Goal: Task Accomplishment & Management: Use online tool/utility

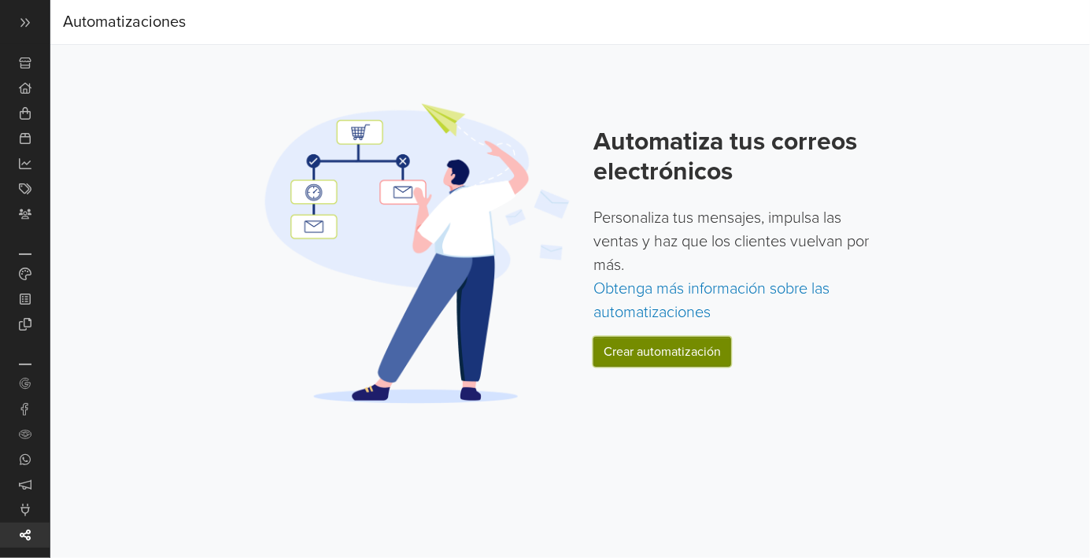
click at [611, 351] on link "Crear automatización" at bounding box center [663, 352] width 138 height 30
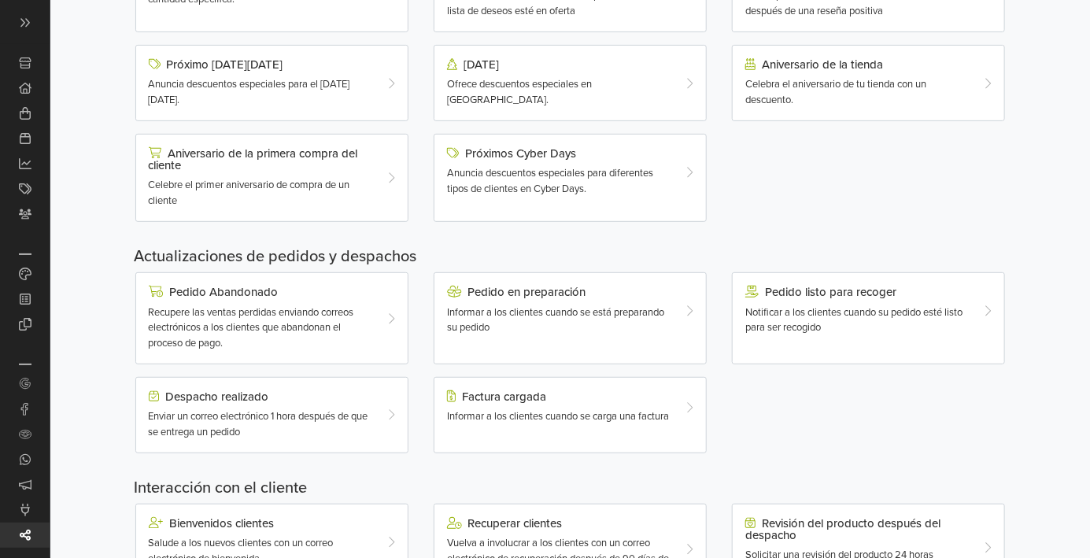
scroll to position [246, 0]
click at [188, 425] on div "Enviar un correo electrónico 1 hora después de que se entrega un pedido" at bounding box center [261, 424] width 224 height 31
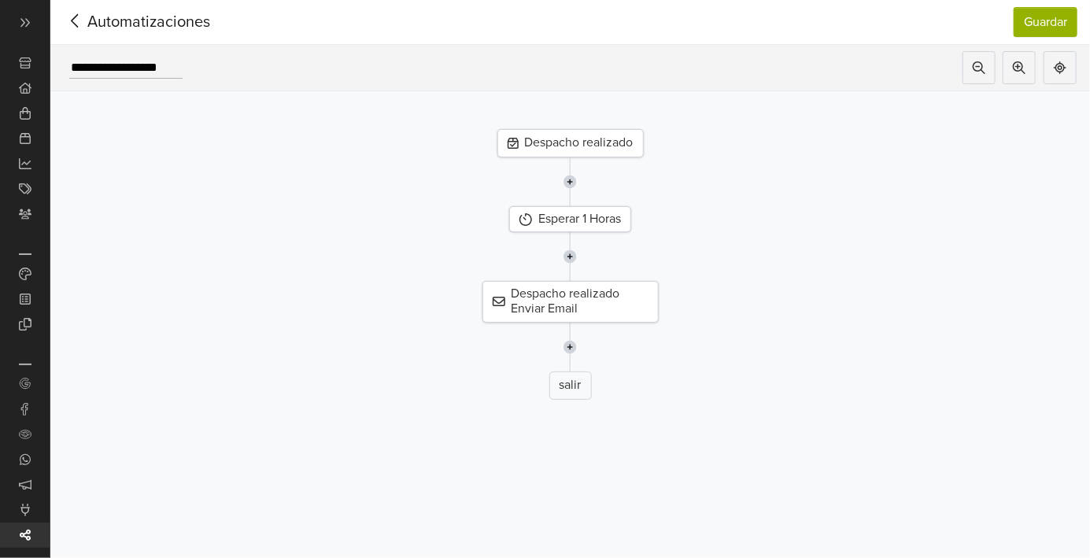
click at [516, 139] on icon at bounding box center [513, 143] width 11 height 11
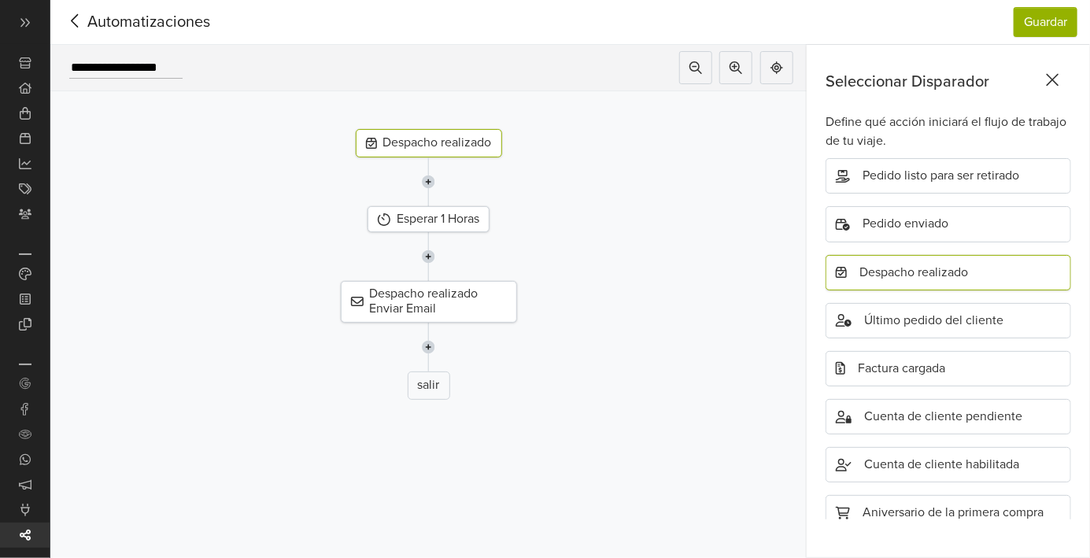
scroll to position [302, 0]
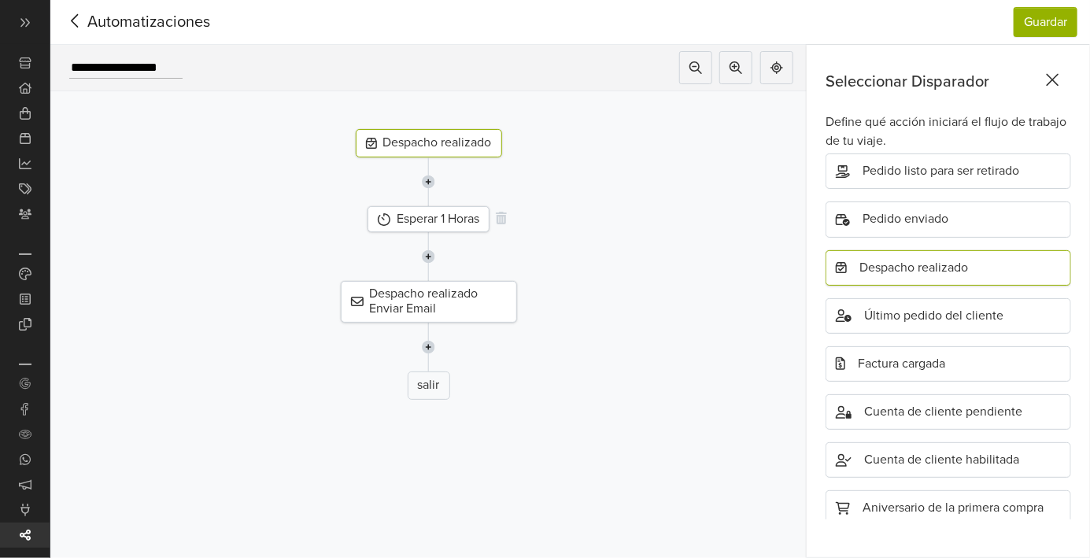
click at [387, 217] on icon at bounding box center [384, 219] width 13 height 13
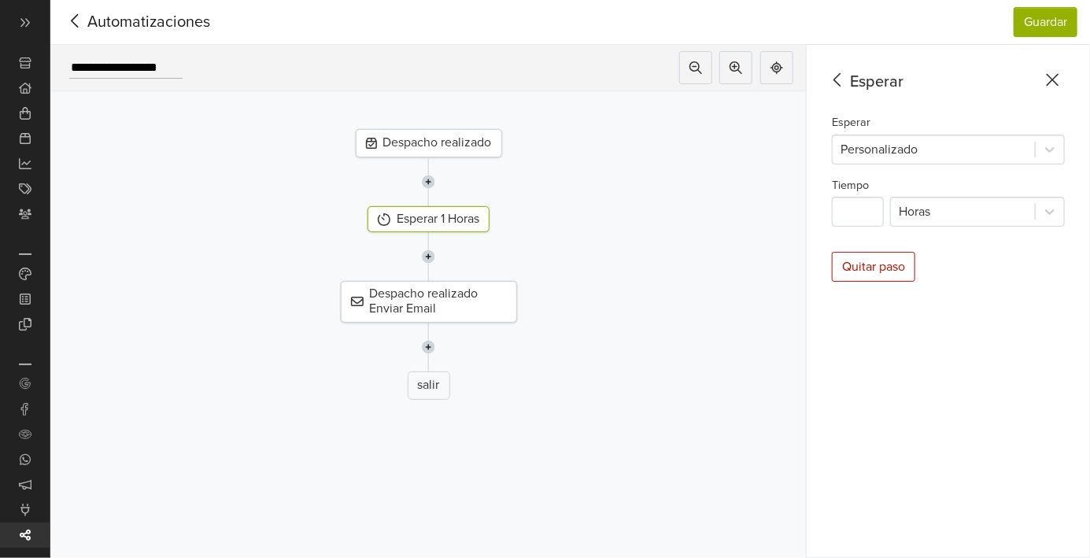
click at [869, 237] on div "Esperar Esperar Personalizado Tiempo * Horas Quitar paso" at bounding box center [948, 301] width 283 height 513
click at [857, 209] on input "*" at bounding box center [858, 212] width 52 height 30
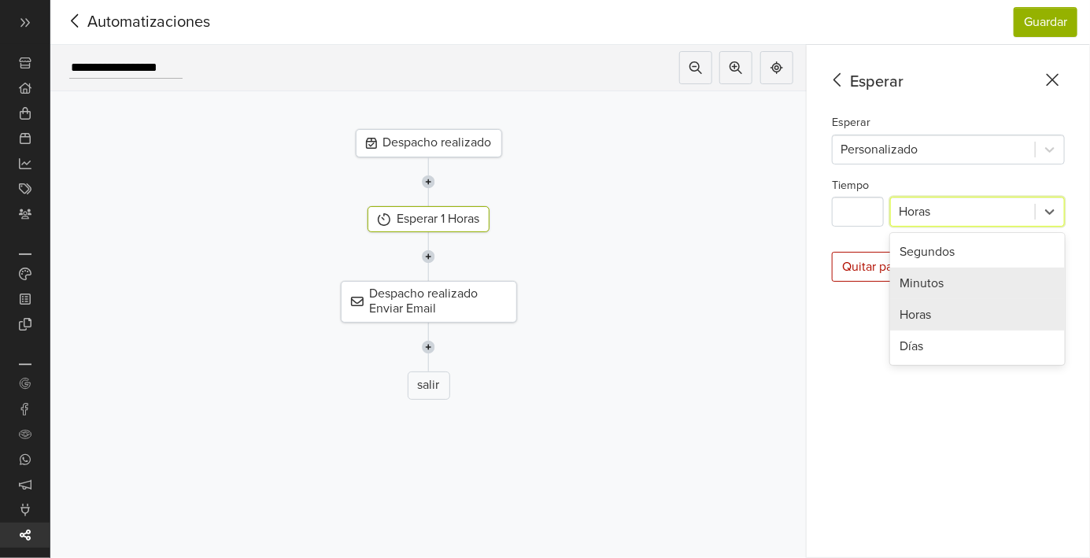
click at [906, 285] on div "Minutos" at bounding box center [977, 283] width 175 height 31
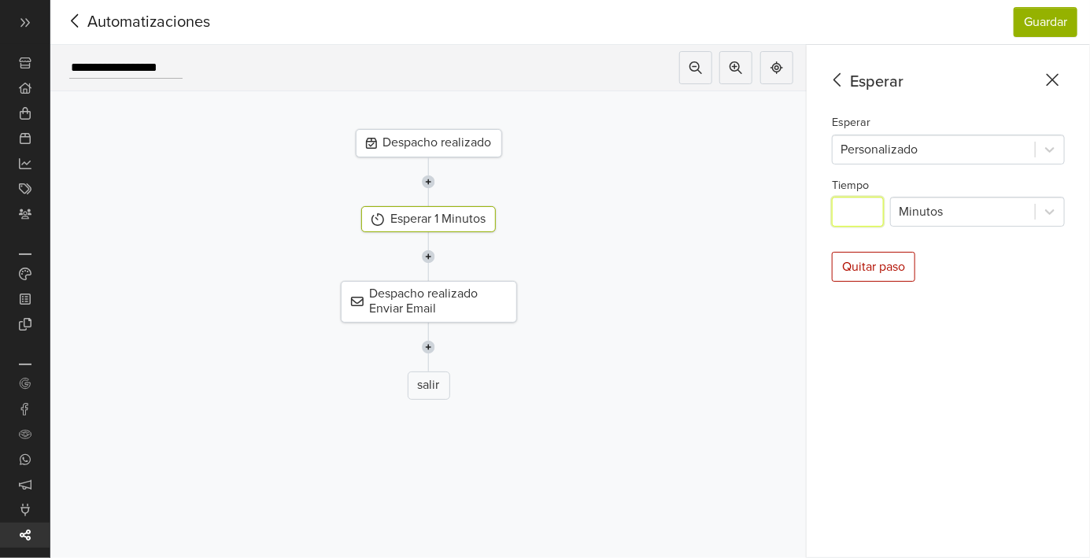
click at [863, 220] on input "*" at bounding box center [858, 212] width 52 height 30
type input "*"
click at [857, 269] on div "Quitar paso" at bounding box center [873, 267] width 83 height 30
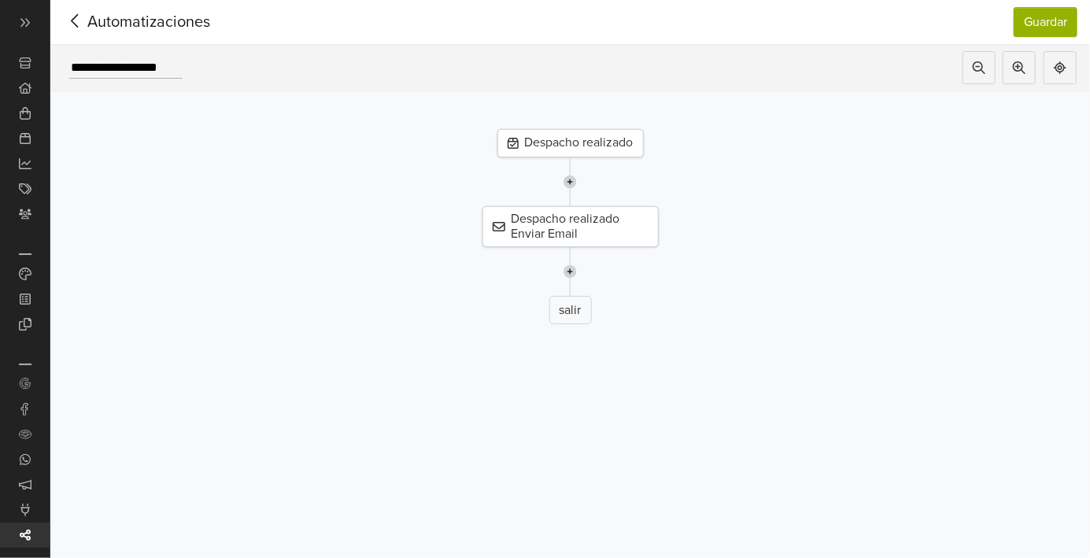
click at [568, 185] on img at bounding box center [570, 181] width 13 height 49
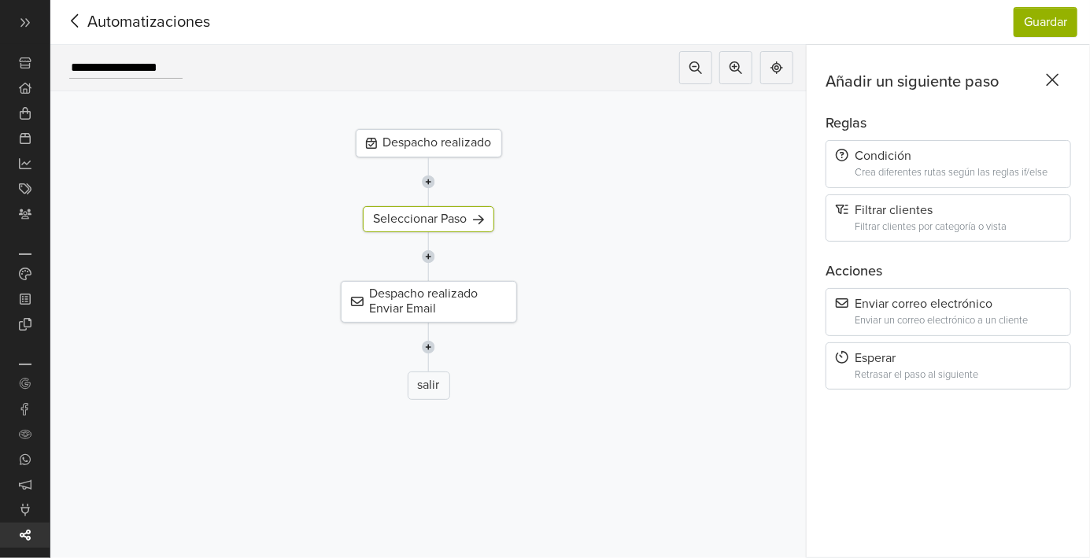
click at [854, 368] on div "Esperar Retrasar el paso al siguiente" at bounding box center [949, 366] width 246 height 48
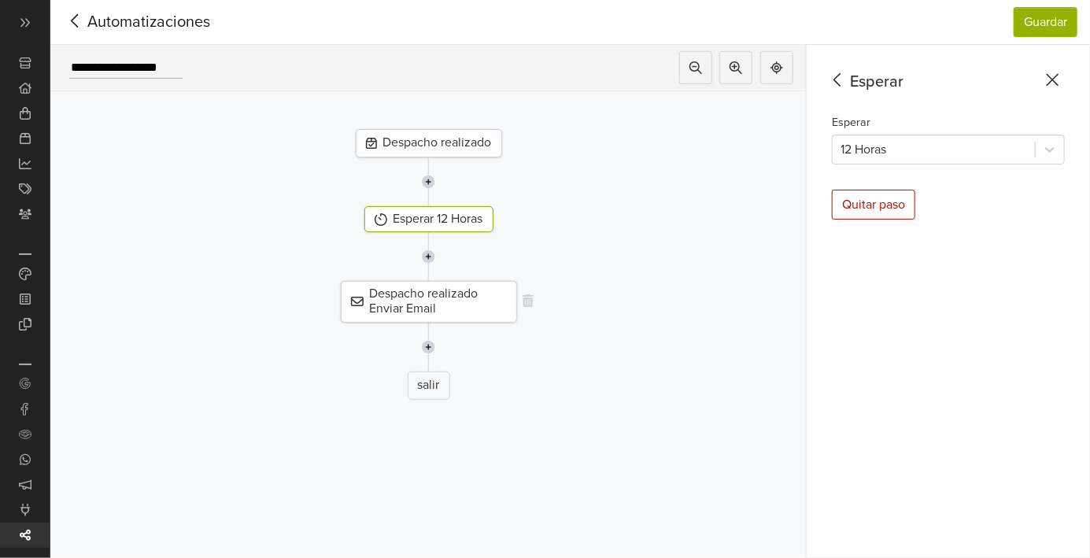
click at [342, 305] on div "Despacho realizado Enviar Email" at bounding box center [429, 301] width 176 height 41
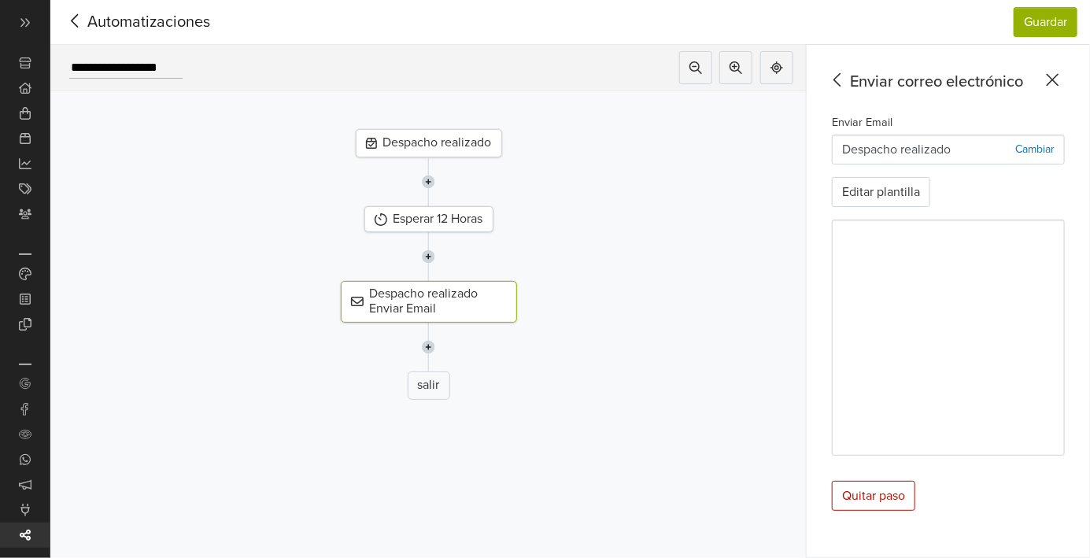
click at [422, 350] on img at bounding box center [428, 347] width 13 height 49
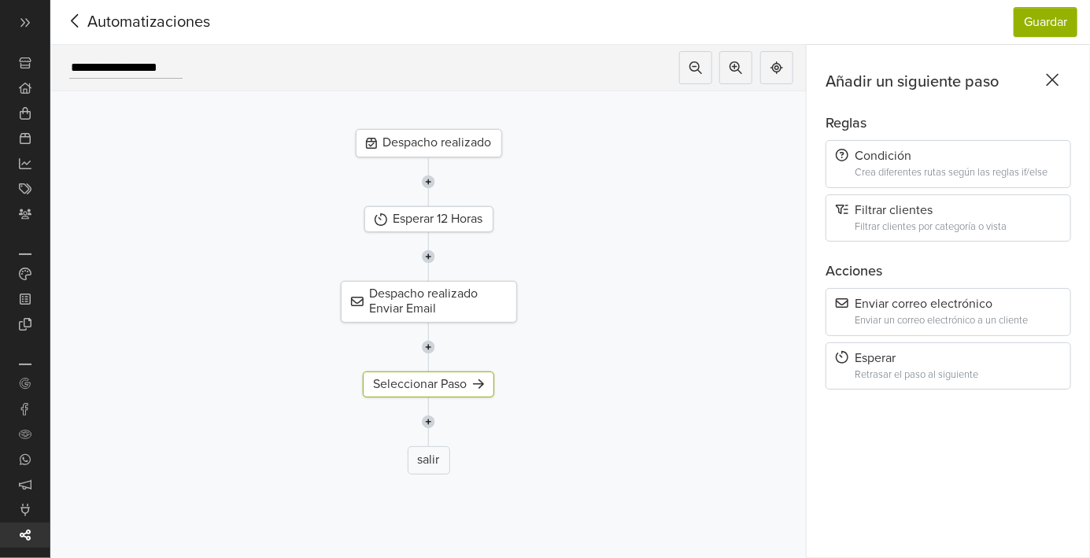
click at [384, 225] on icon at bounding box center [381, 219] width 13 height 13
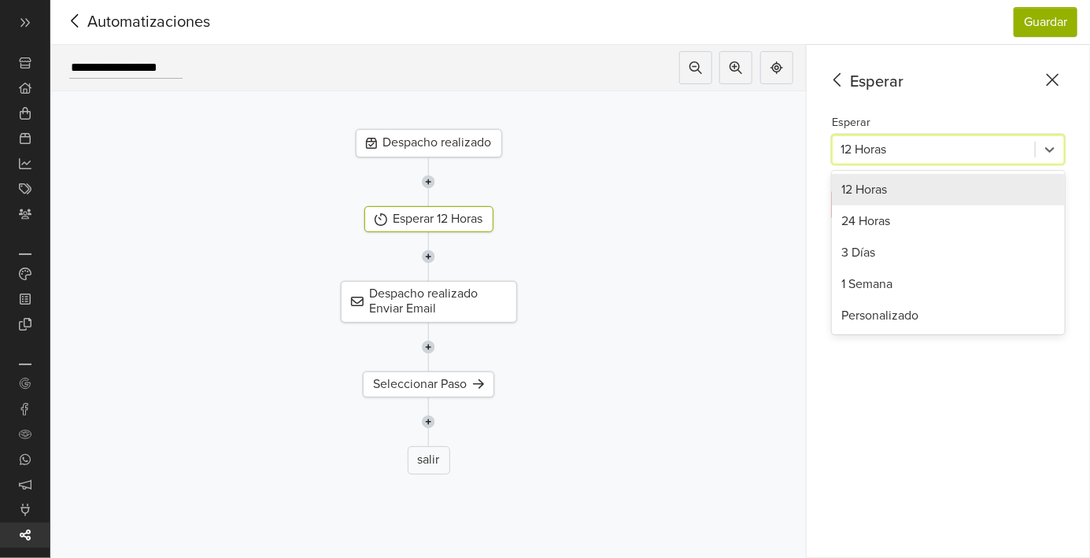
click at [872, 318] on div "Personalizado" at bounding box center [948, 315] width 233 height 31
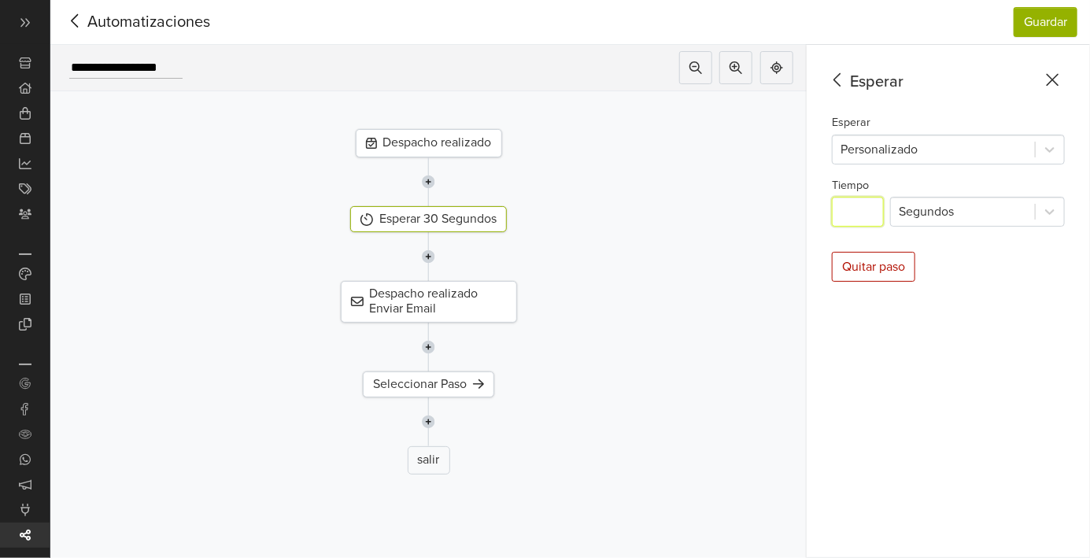
click at [861, 213] on input "**" at bounding box center [858, 212] width 52 height 30
type input "*"
type input "**"
click at [1044, 29] on button "Guardar" at bounding box center [1046, 22] width 64 height 30
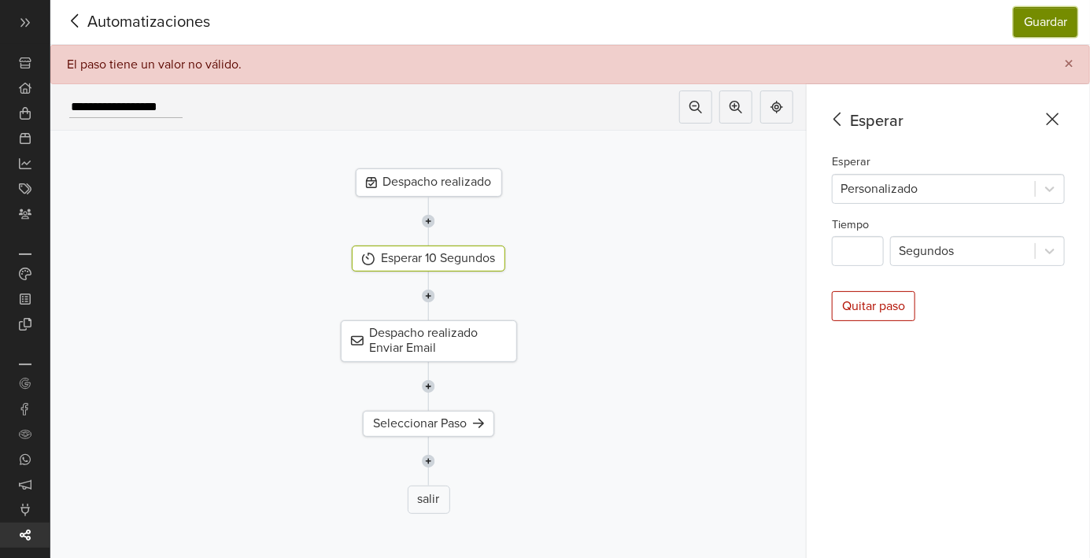
click at [419, 432] on div "Seleccionar Paso" at bounding box center [428, 424] width 131 height 26
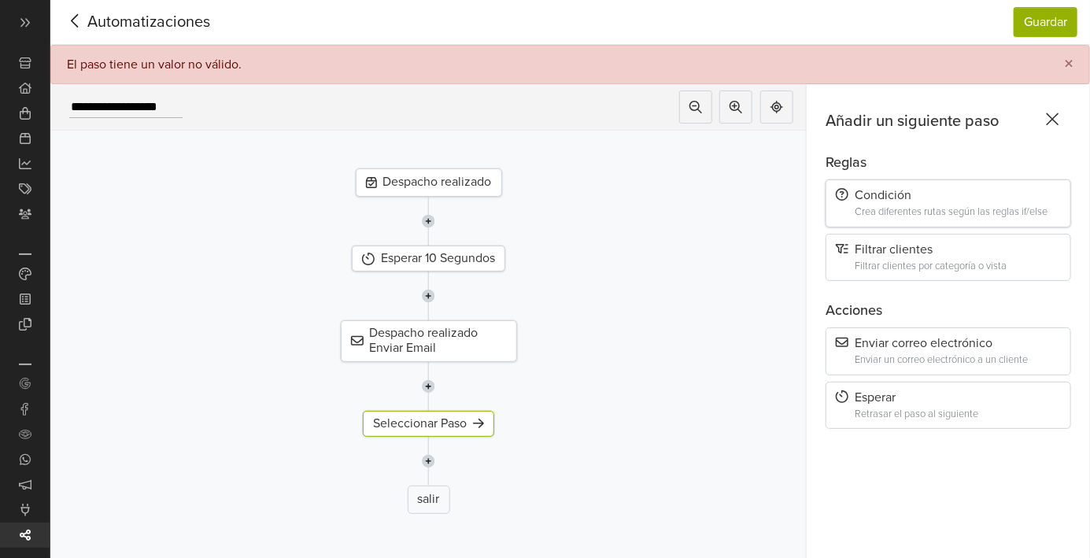
click at [848, 203] on div "Condición Crea diferentes rutas según las reglas if/else" at bounding box center [949, 204] width 246 height 48
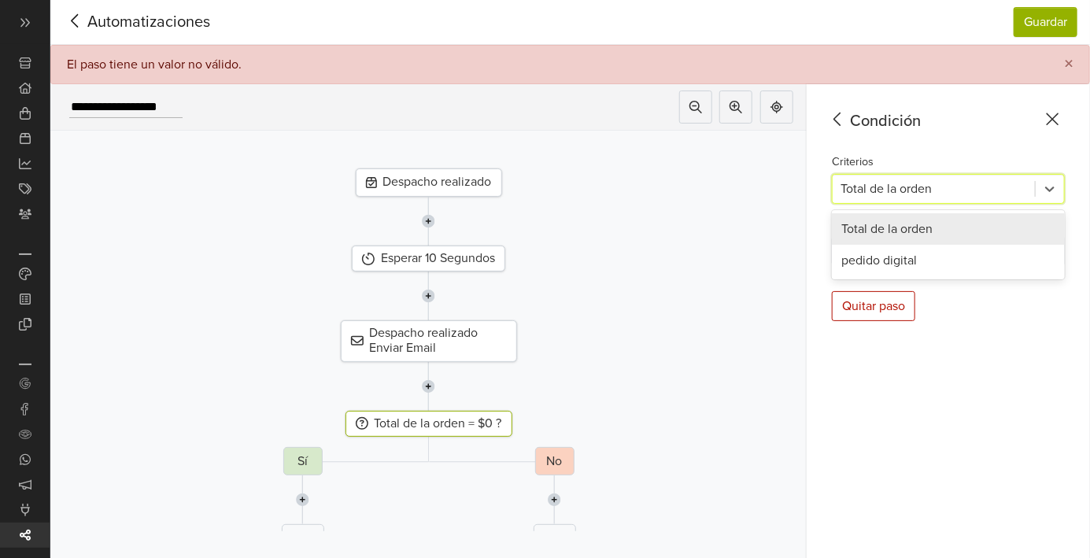
click at [831, 109] on icon at bounding box center [838, 119] width 24 height 20
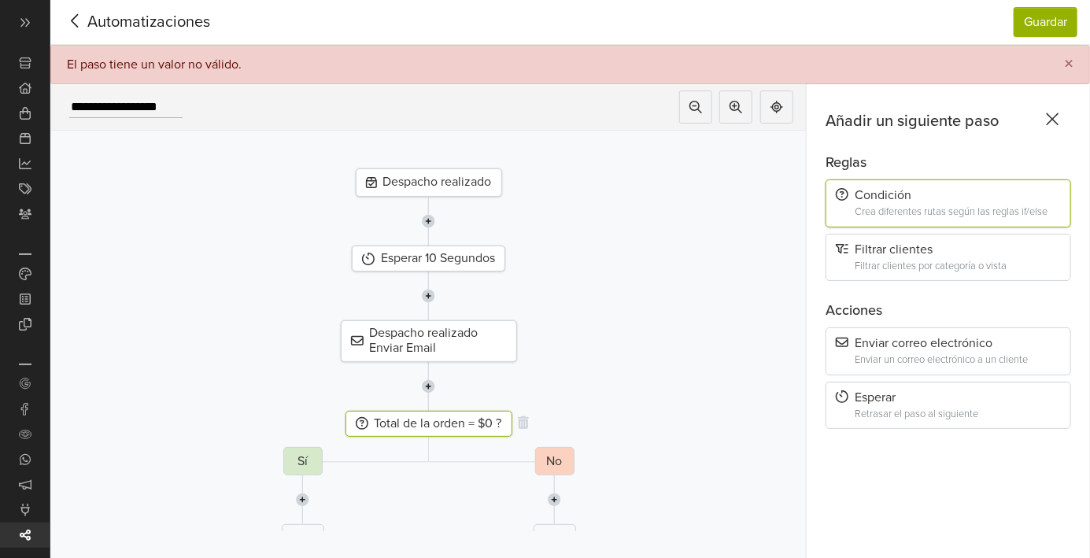
click at [401, 427] on div "Total de la orden = $0 ?" at bounding box center [429, 424] width 167 height 26
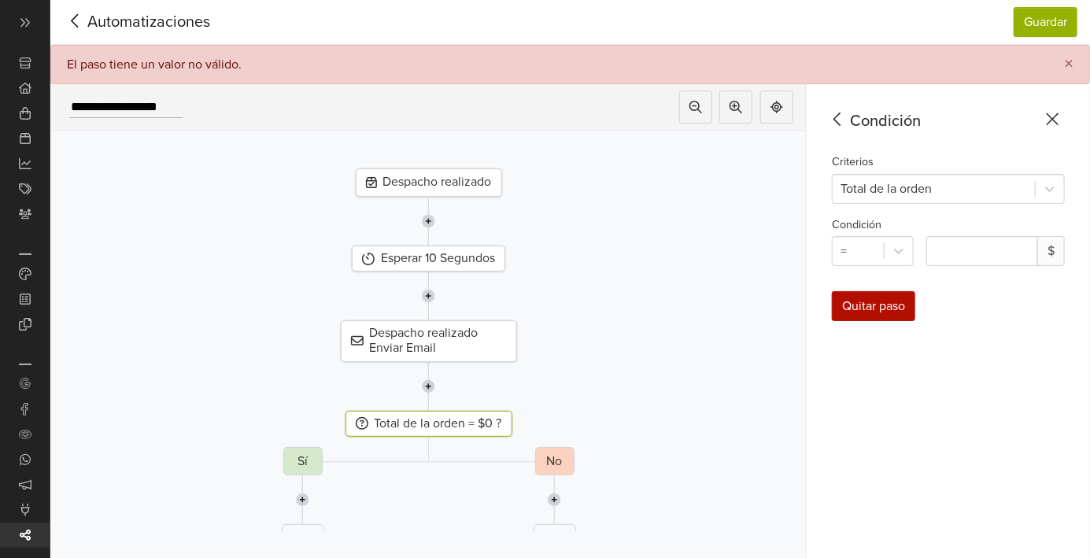
click at [863, 307] on div "Quitar paso" at bounding box center [873, 306] width 83 height 30
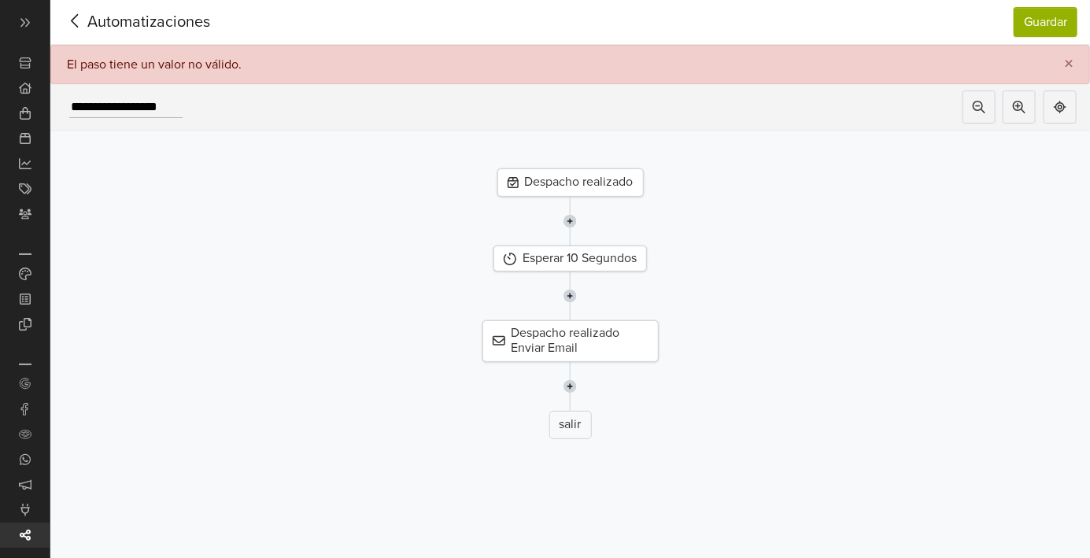
click at [637, 454] on div "Despacho realizado Esperar 10 Segundos Despacho realizado Enviar Email salir" at bounding box center [570, 331] width 1040 height 401
click at [572, 302] on img at bounding box center [570, 296] width 13 height 49
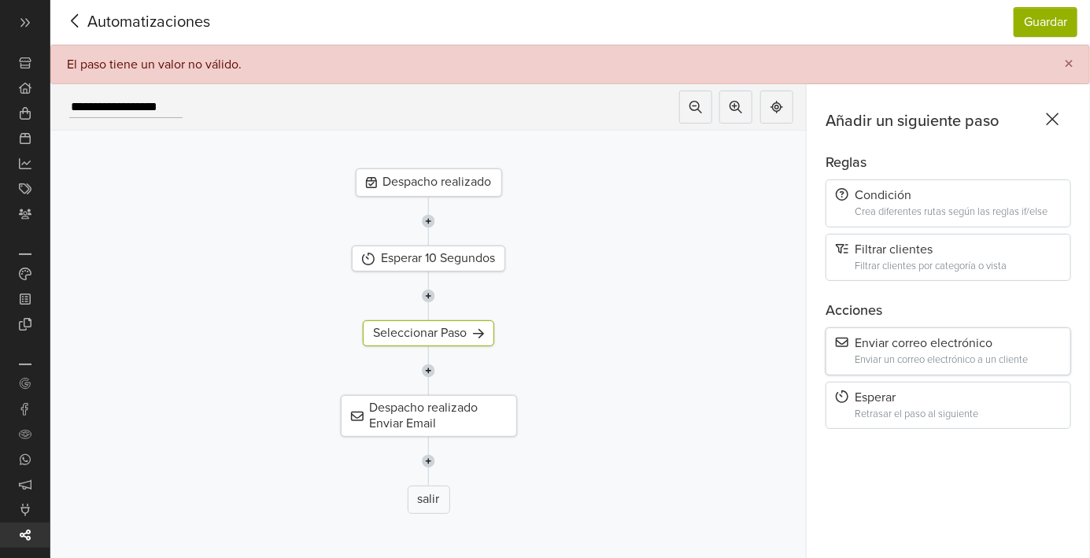
click at [865, 350] on div "Enviar correo electrónico" at bounding box center [948, 343] width 225 height 15
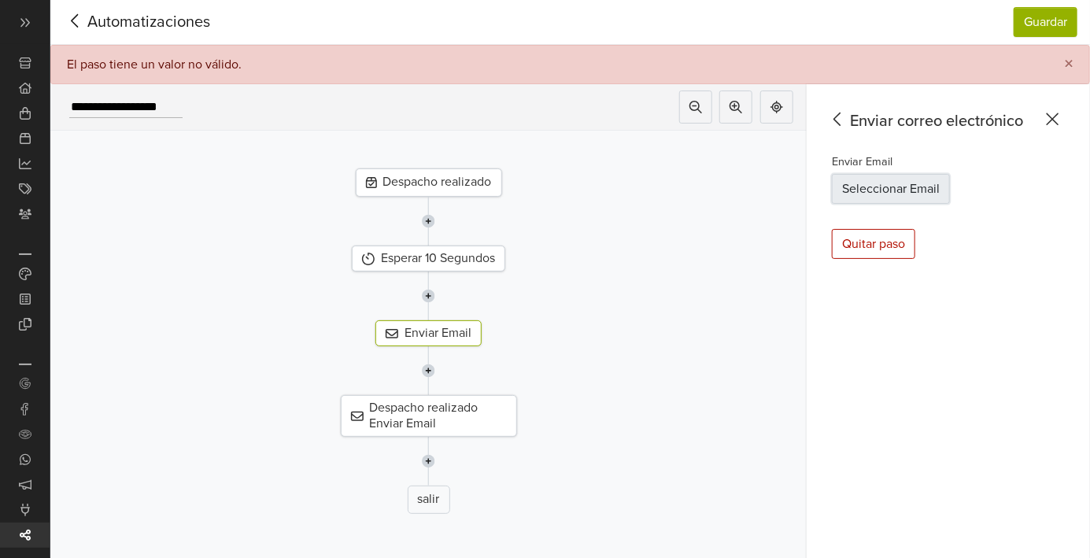
click at [842, 186] on button "Seleccionar Email" at bounding box center [891, 189] width 118 height 30
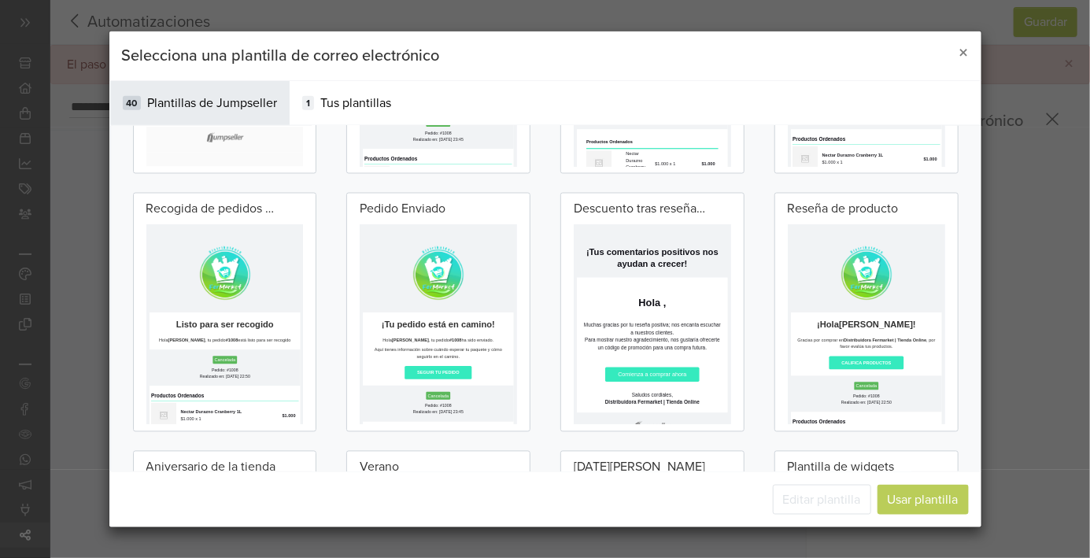
scroll to position [0, 0]
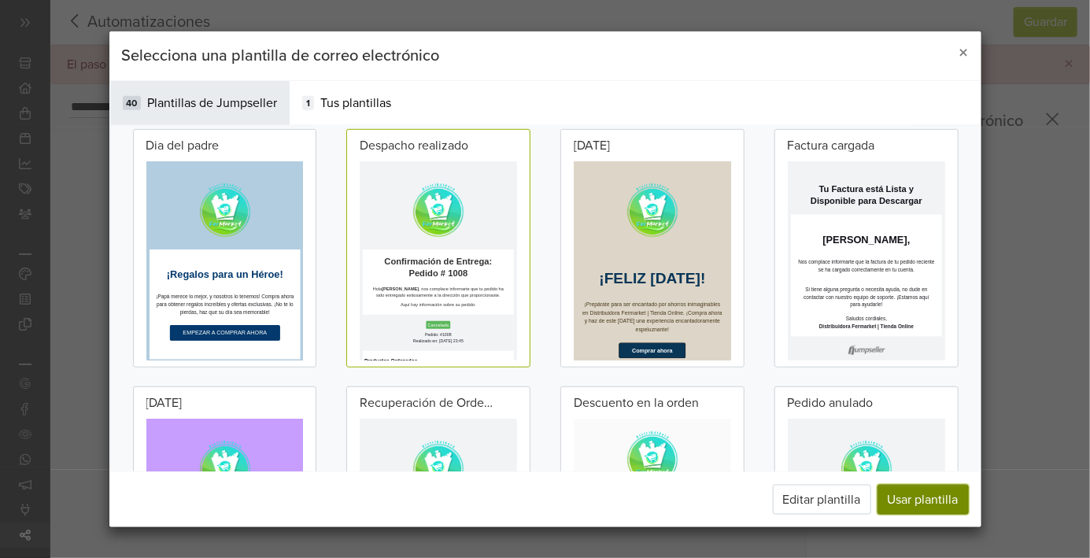
click at [890, 515] on button "Usar plantilla" at bounding box center [923, 500] width 91 height 30
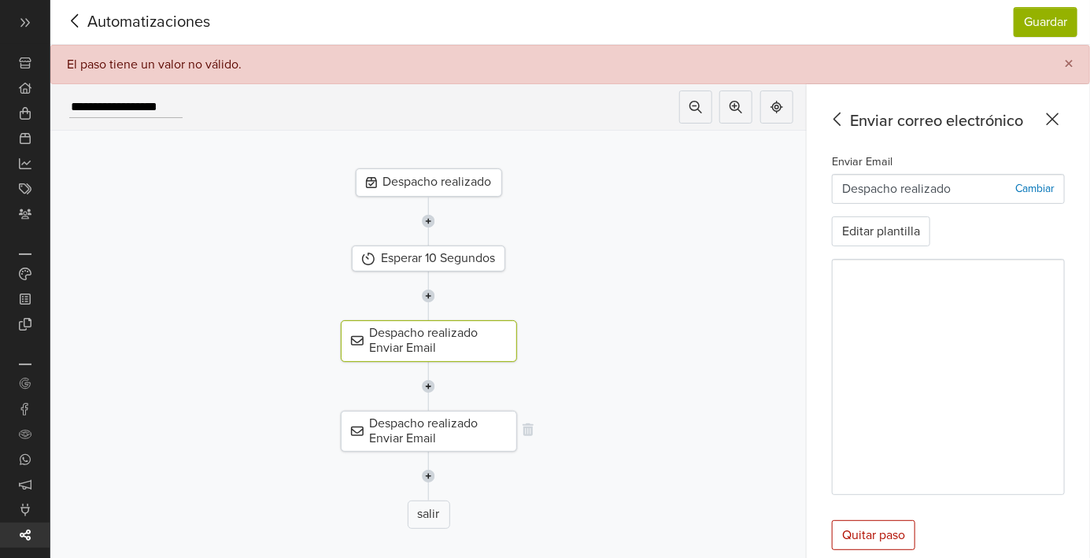
click at [483, 439] on div "Despacho realizado Enviar Email" at bounding box center [429, 431] width 176 height 41
click at [451, 331] on div "Despacho realizado Enviar Email" at bounding box center [429, 340] width 176 height 41
click at [479, 423] on div "Despacho realizado Enviar Email" at bounding box center [429, 431] width 176 height 41
click at [465, 342] on div "Despacho realizado Enviar Email" at bounding box center [429, 340] width 176 height 41
click at [472, 250] on div "Esperar 10 Segundos" at bounding box center [429, 259] width 154 height 26
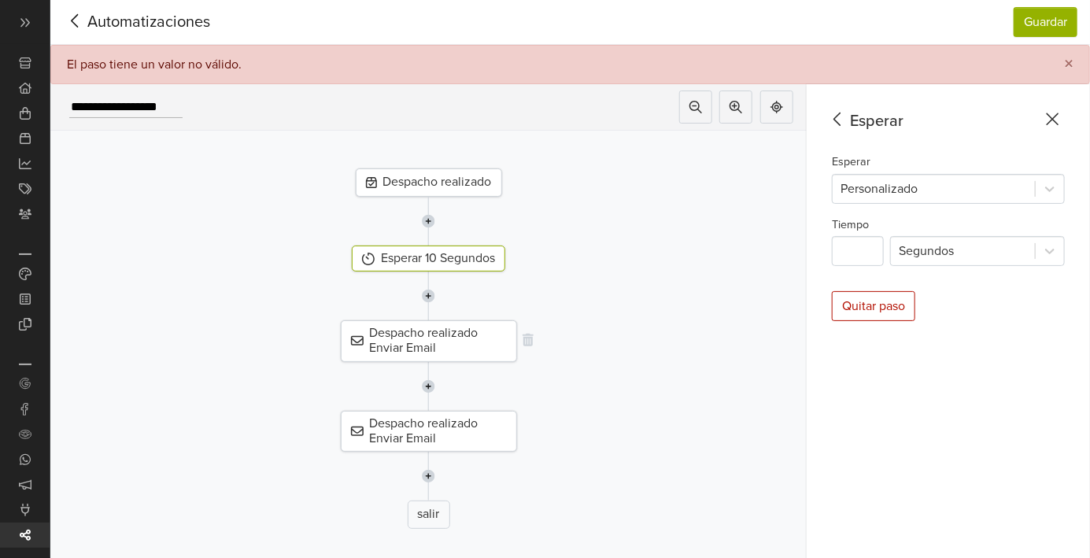
click at [475, 345] on div "Despacho realizado Enviar Email" at bounding box center [429, 340] width 176 height 41
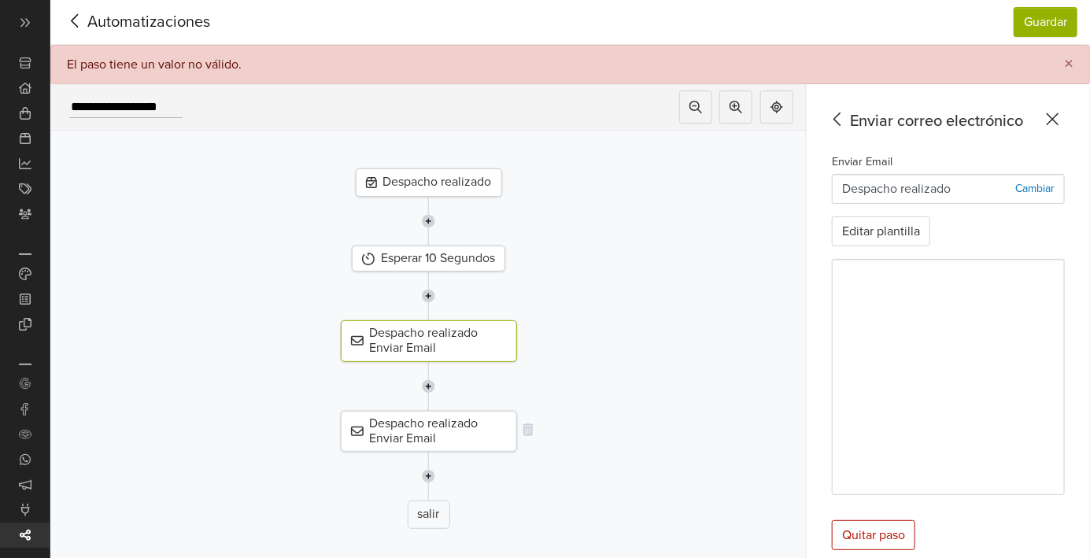
click at [479, 430] on div "Despacho realizado Enviar Email" at bounding box center [429, 431] width 176 height 41
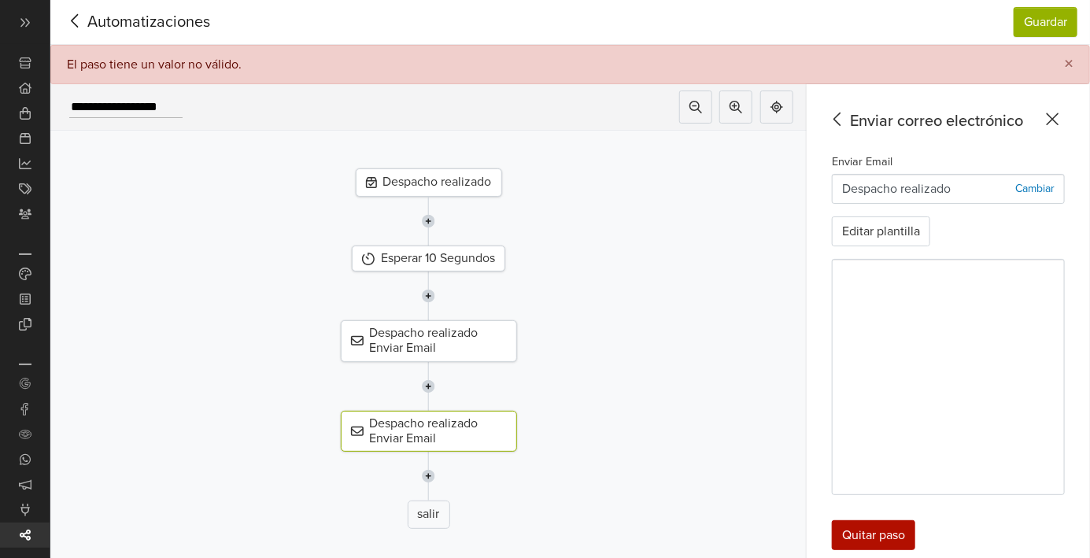
click at [836, 532] on div "Quitar paso" at bounding box center [873, 535] width 83 height 30
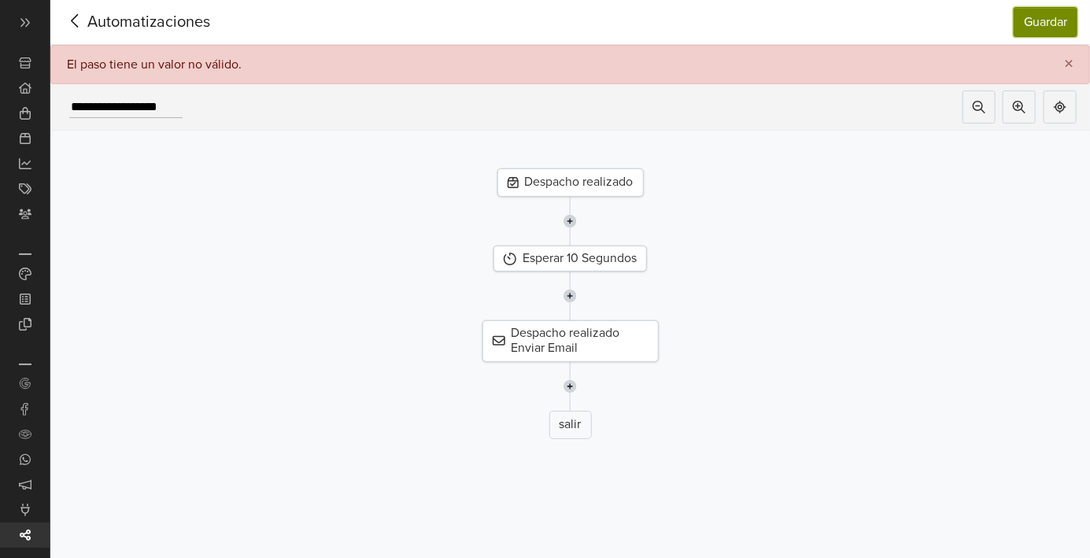
click at [1028, 23] on button "Guardar" at bounding box center [1046, 22] width 64 height 30
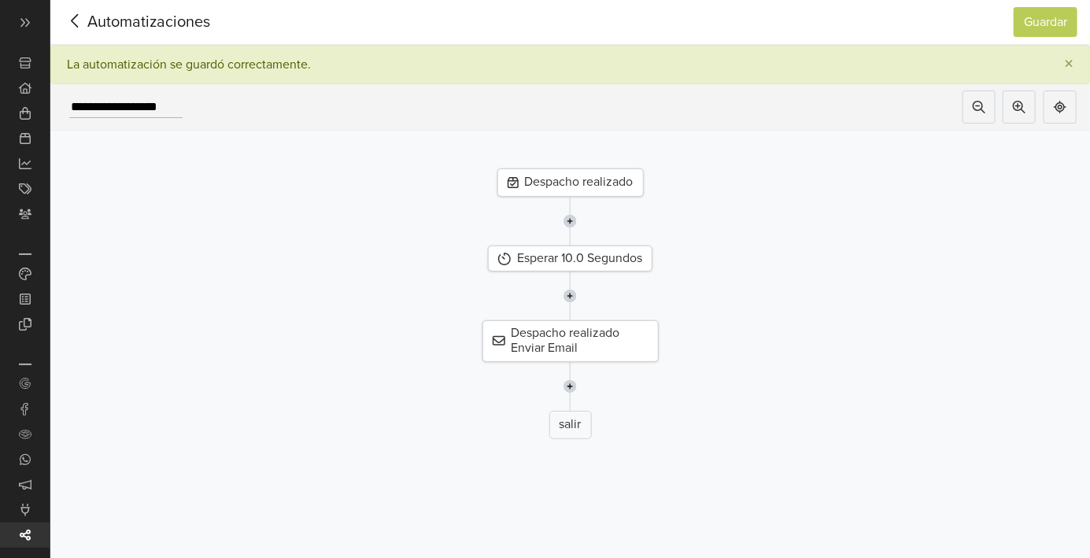
click at [72, 24] on icon at bounding box center [75, 21] width 24 height 20
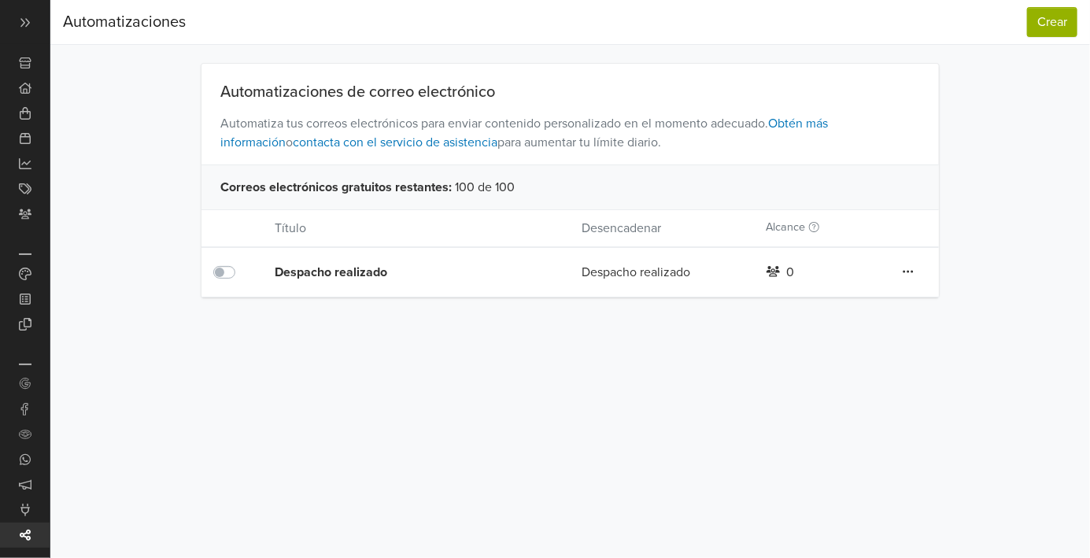
click at [123, 448] on div "Preferencias Suscripción Salir Automatizaciones Crear Automatizaciones Crear Au…" at bounding box center [570, 279] width 1040 height 558
click at [21, 494] on link "Automatizaciones" at bounding box center [25, 486] width 50 height 25
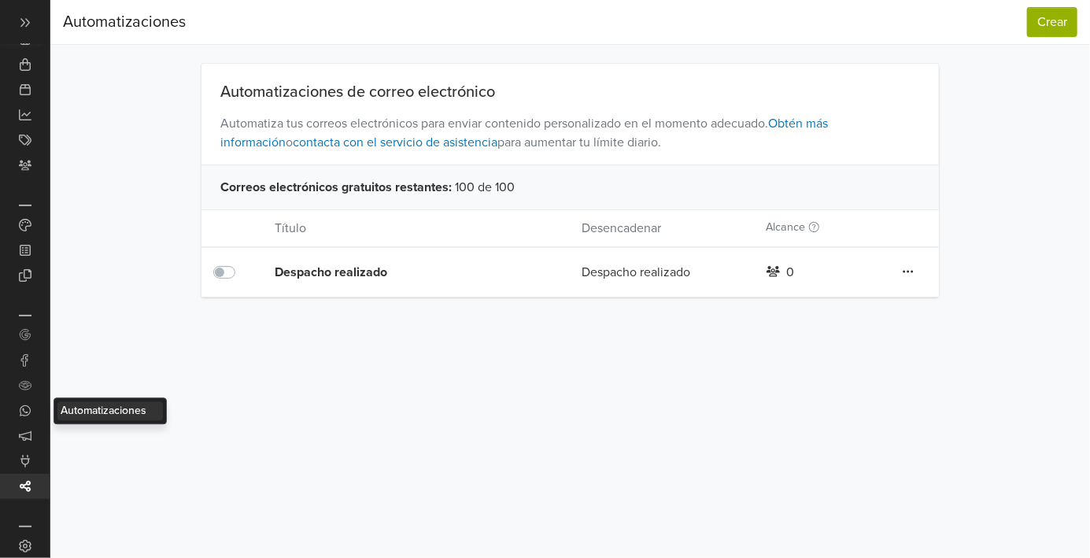
click at [22, 486] on icon at bounding box center [25, 486] width 13 height 13
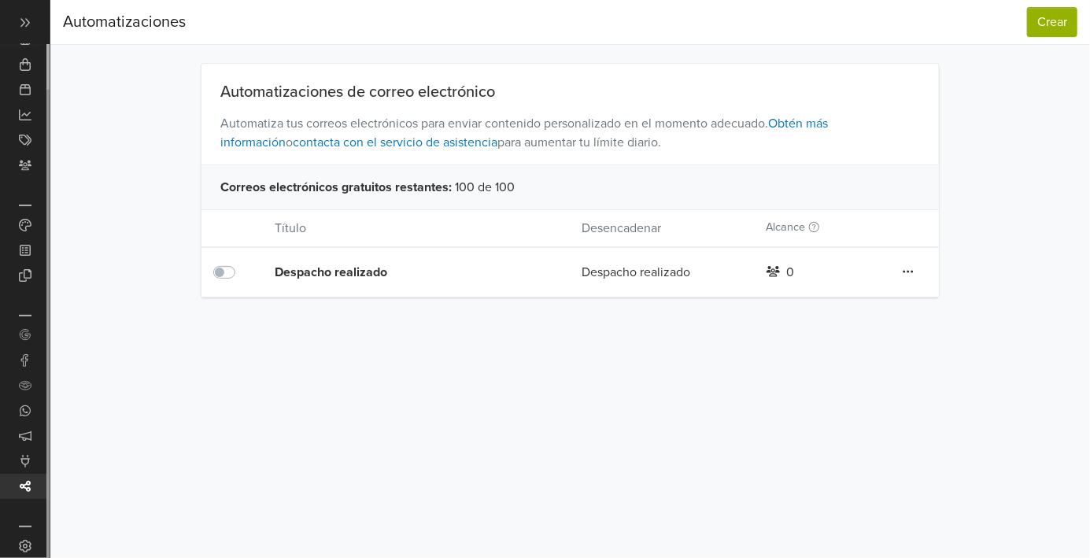
scroll to position [68, 0]
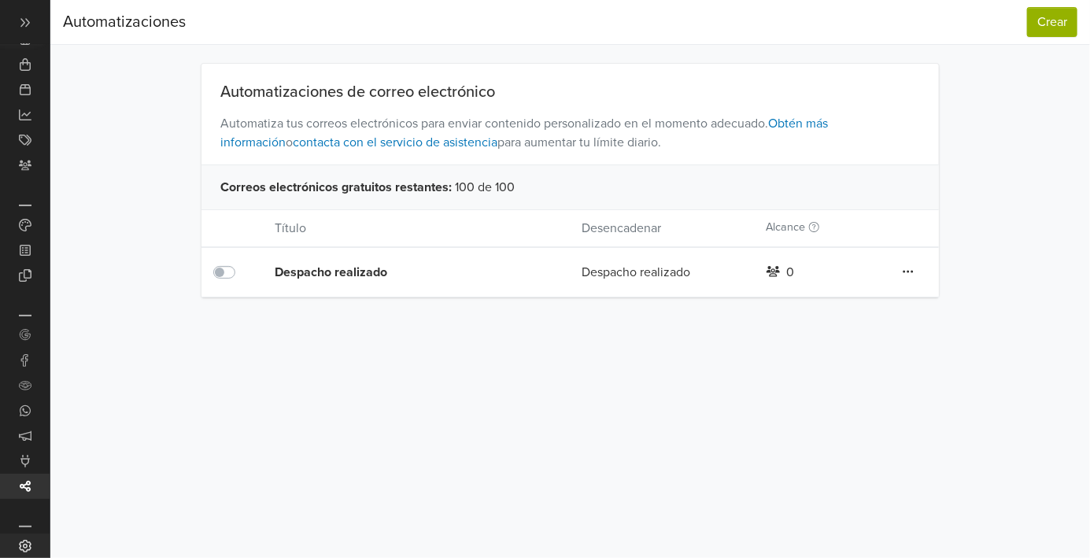
click at [22, 550] on icon at bounding box center [25, 546] width 12 height 13
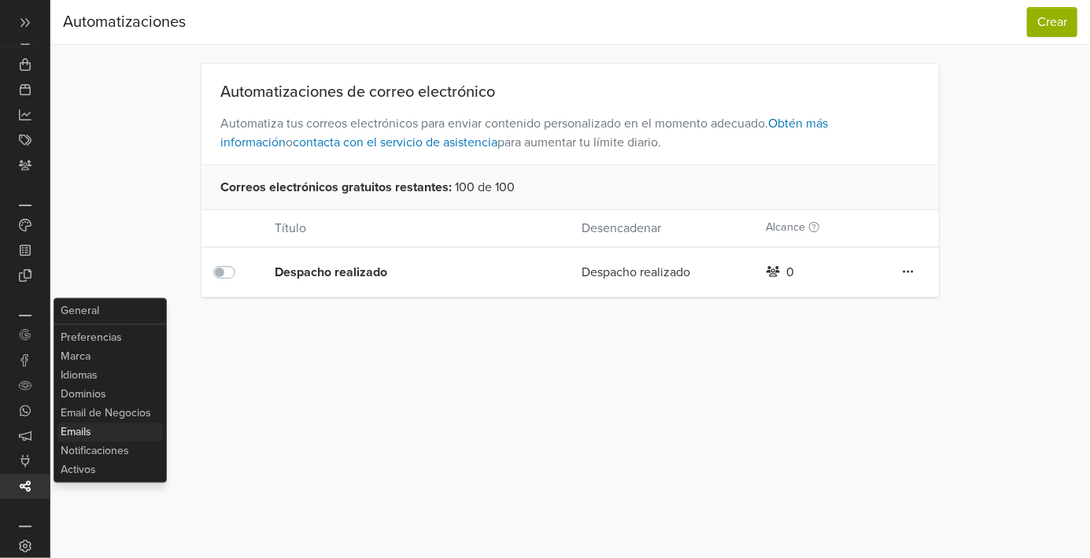
click at [62, 442] on link "Emails" at bounding box center [110, 432] width 106 height 19
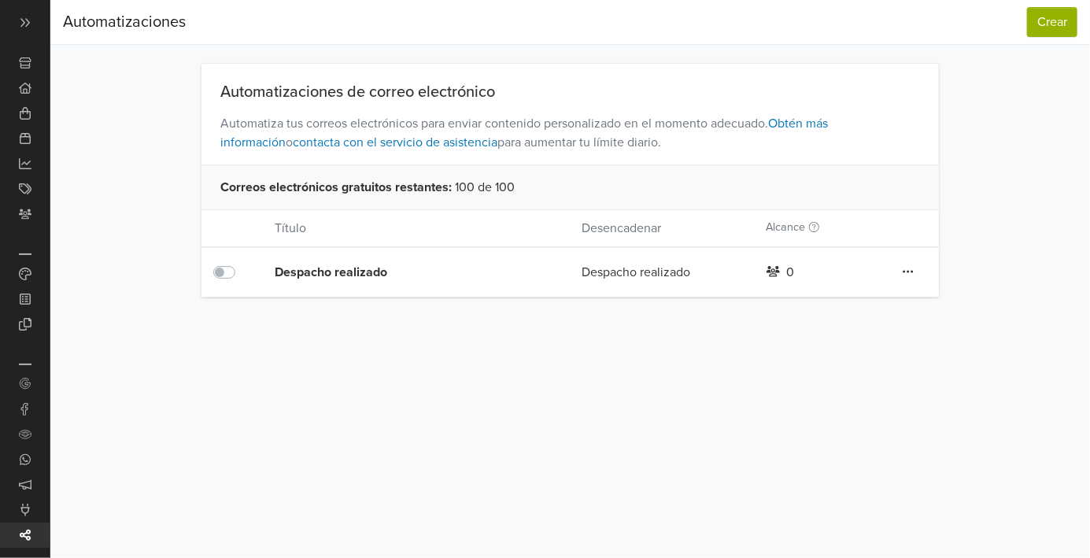
click at [546, 270] on div "Despacho realizado Despacho realizado 0 Editar Duplicar Eliminar" at bounding box center [571, 272] width 738 height 50
click at [901, 265] on div "Editar Duplicar Eliminar" at bounding box center [908, 272] width 61 height 20
click at [902, 272] on link at bounding box center [908, 272] width 13 height 20
click at [427, 267] on div "Despacho realizado" at bounding box center [398, 272] width 246 height 19
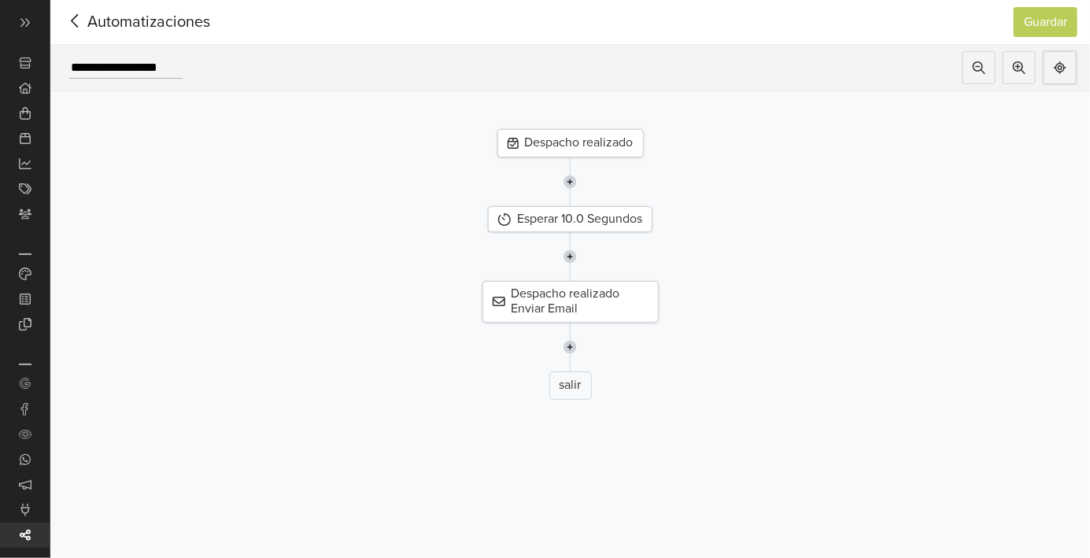
click at [1059, 67] on icon at bounding box center [1060, 67] width 13 height 13
click at [1060, 69] on icon at bounding box center [1060, 67] width 13 height 13
click at [1053, 74] on button at bounding box center [1060, 67] width 33 height 33
click at [74, 27] on icon at bounding box center [75, 21] width 24 height 20
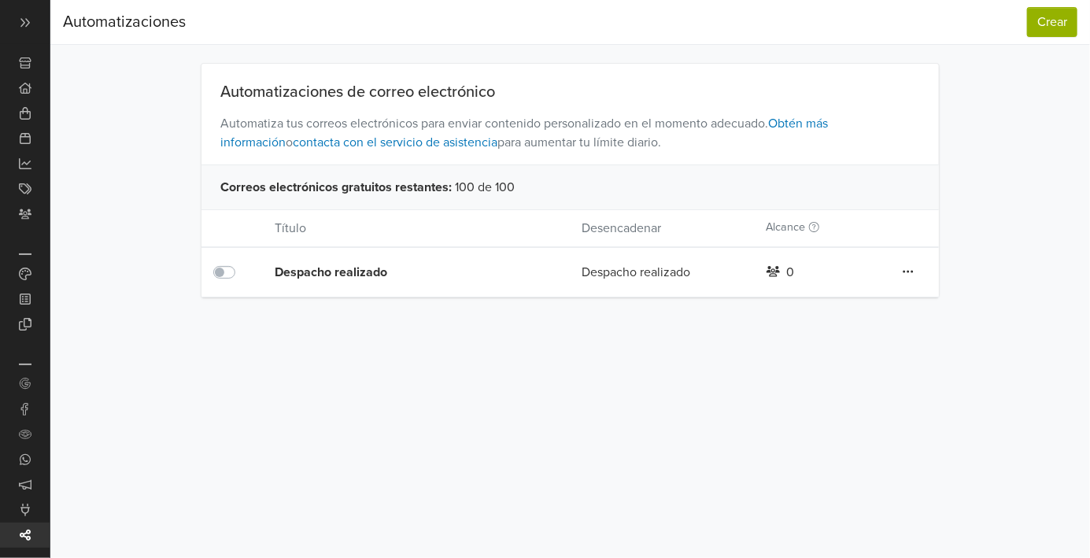
click at [313, 271] on div "Despacho realizado" at bounding box center [398, 272] width 246 height 19
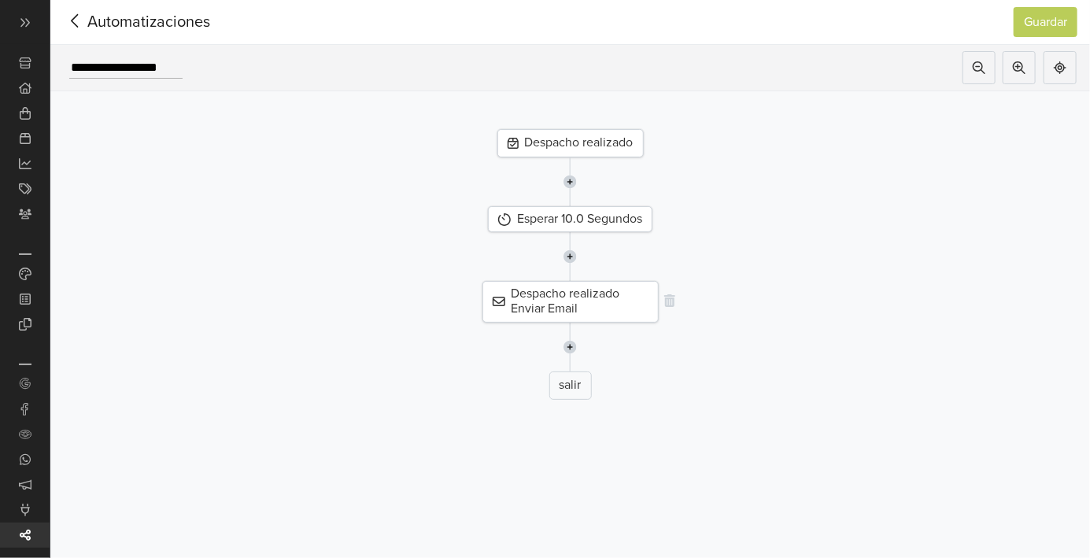
click at [509, 305] on div "Despacho realizado Enviar Email" at bounding box center [571, 301] width 176 height 41
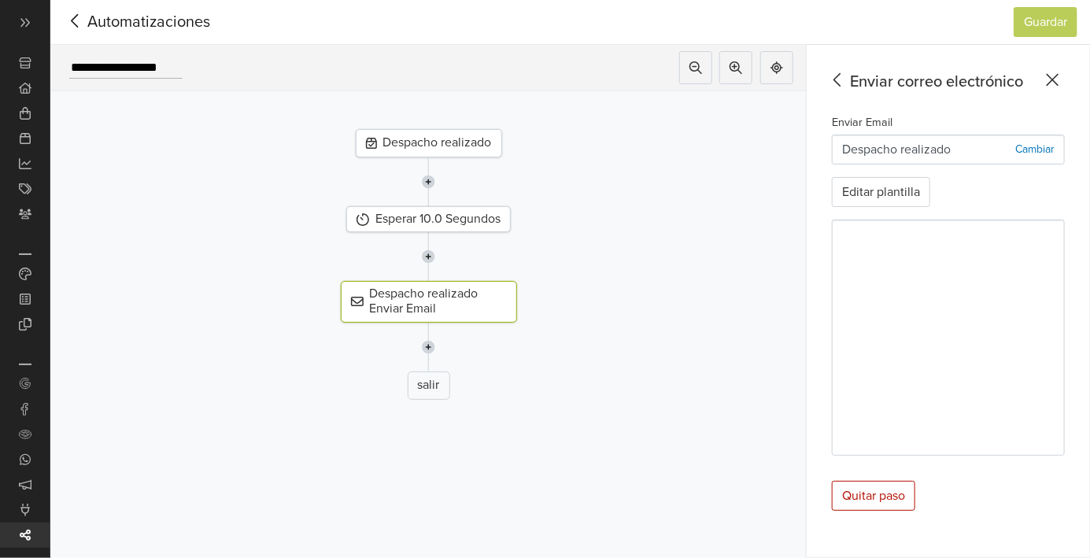
click at [80, 11] on icon at bounding box center [75, 21] width 24 height 20
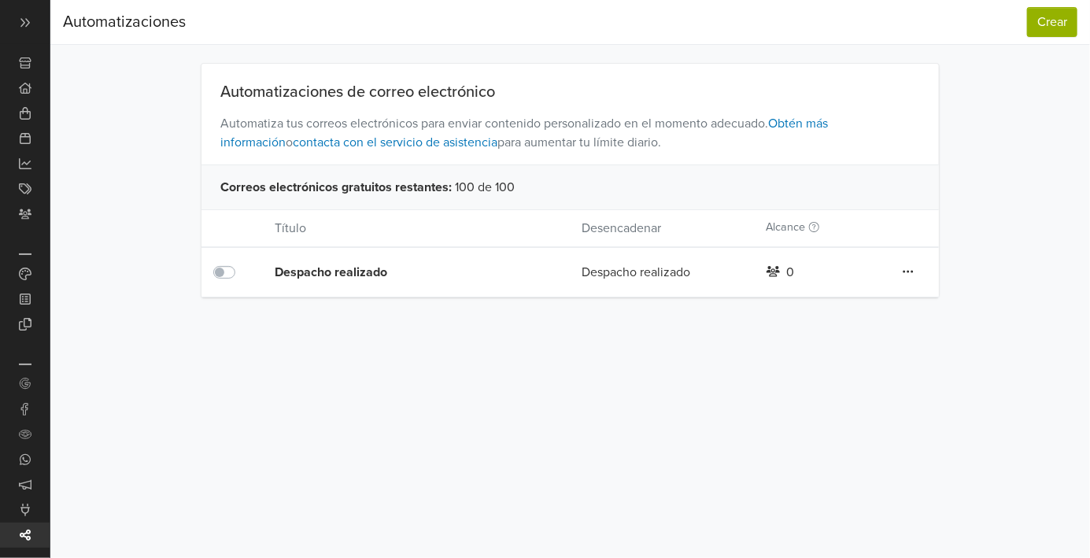
click at [798, 276] on div "0" at bounding box center [816, 272] width 123 height 19
click at [901, 268] on div "Editar Duplicar Eliminar" at bounding box center [908, 272] width 61 height 20
click at [911, 267] on icon at bounding box center [908, 271] width 11 height 13
click at [633, 277] on div "Despacho realizado" at bounding box center [662, 272] width 184 height 19
click at [615, 286] on div "Despacho realizado Despacho realizado 0 Editar Duplicar Eliminar" at bounding box center [571, 272] width 738 height 50
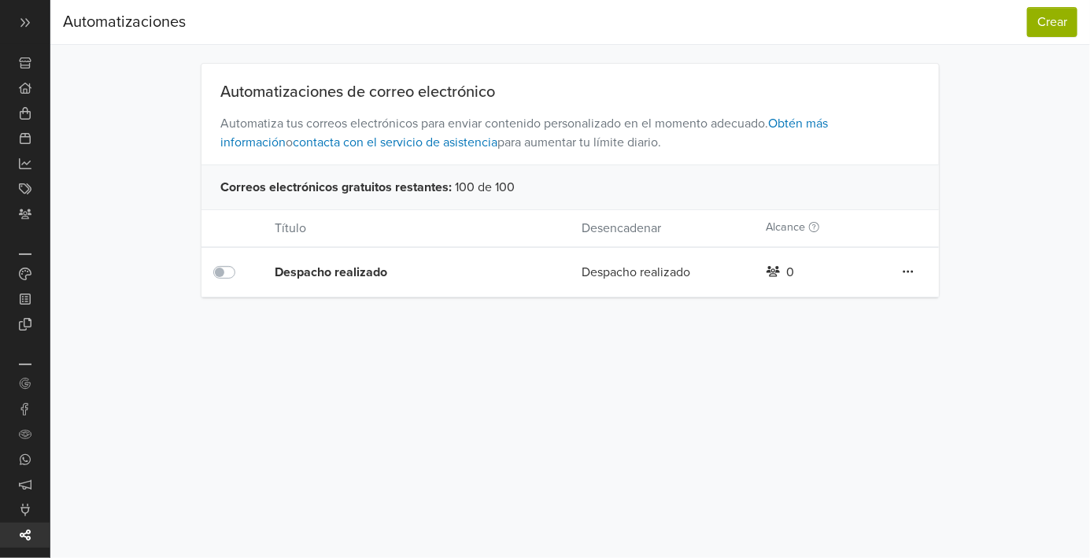
click at [237, 276] on div at bounding box center [232, 272] width 38 height 19
click at [311, 275] on div "Despacho realizado" at bounding box center [398, 272] width 246 height 19
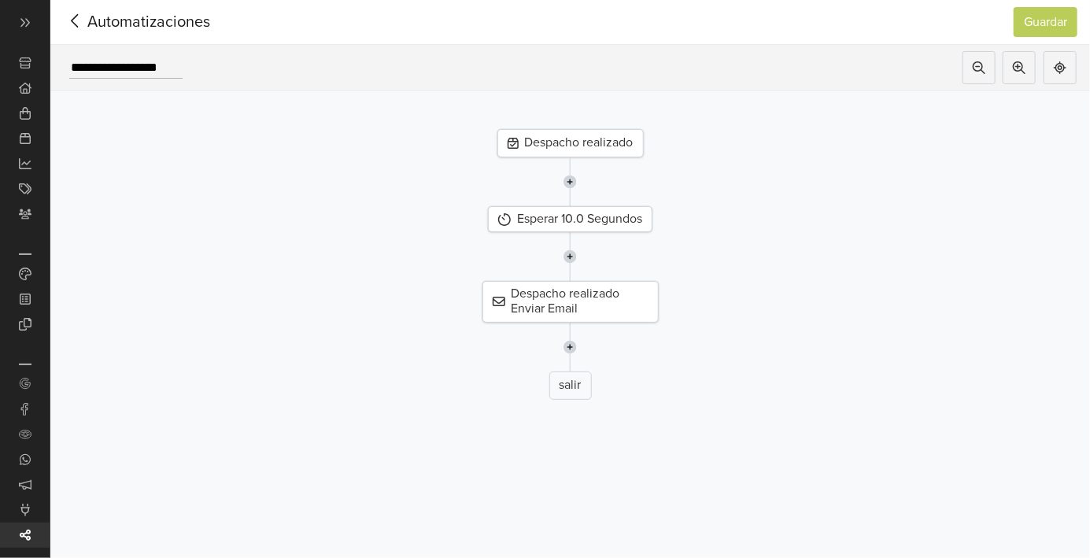
click at [519, 155] on div "Despacho realizado" at bounding box center [571, 143] width 146 height 28
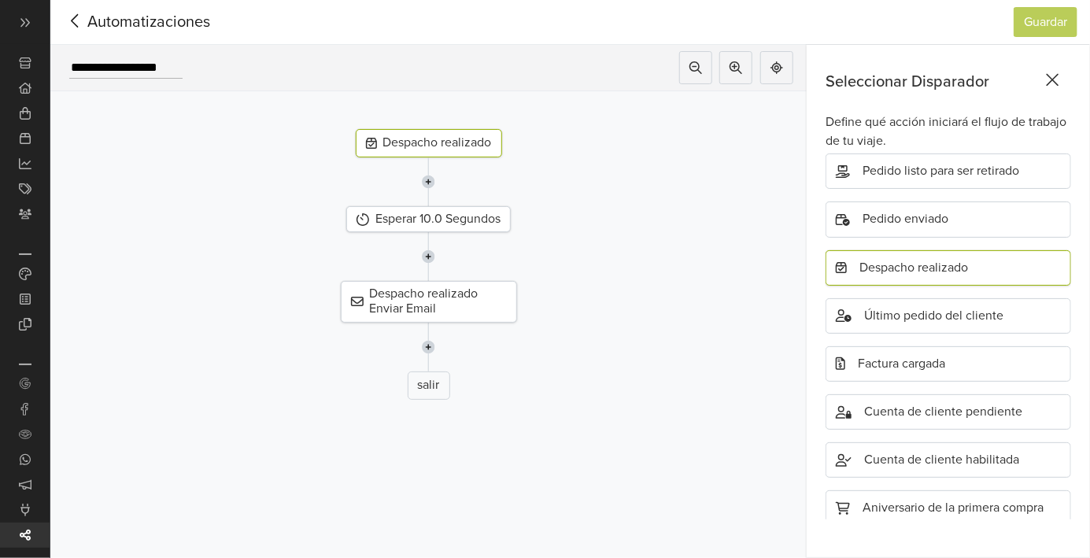
scroll to position [302, 0]
click at [401, 305] on div "Despacho realizado Enviar Email" at bounding box center [429, 301] width 176 height 41
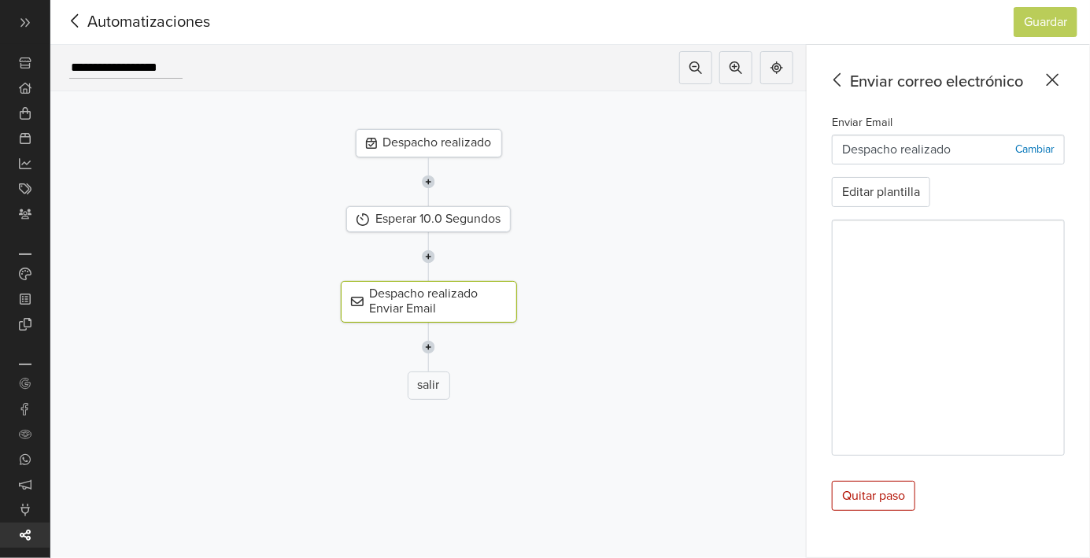
click at [85, 22] on icon at bounding box center [75, 21] width 24 height 20
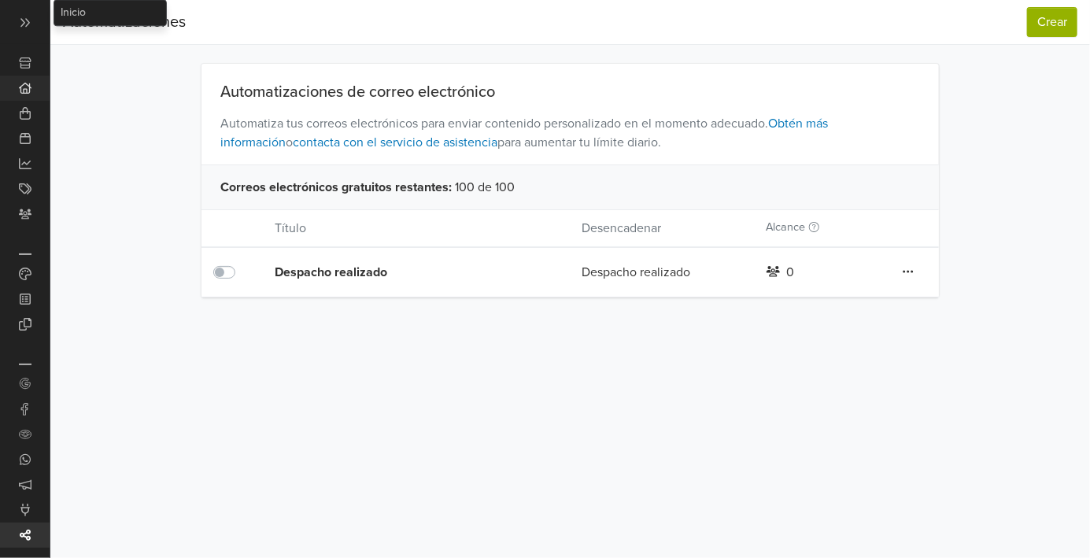
click at [20, 94] on link "Inicio 7" at bounding box center [25, 88] width 50 height 25
